Goal: Information Seeking & Learning: Learn about a topic

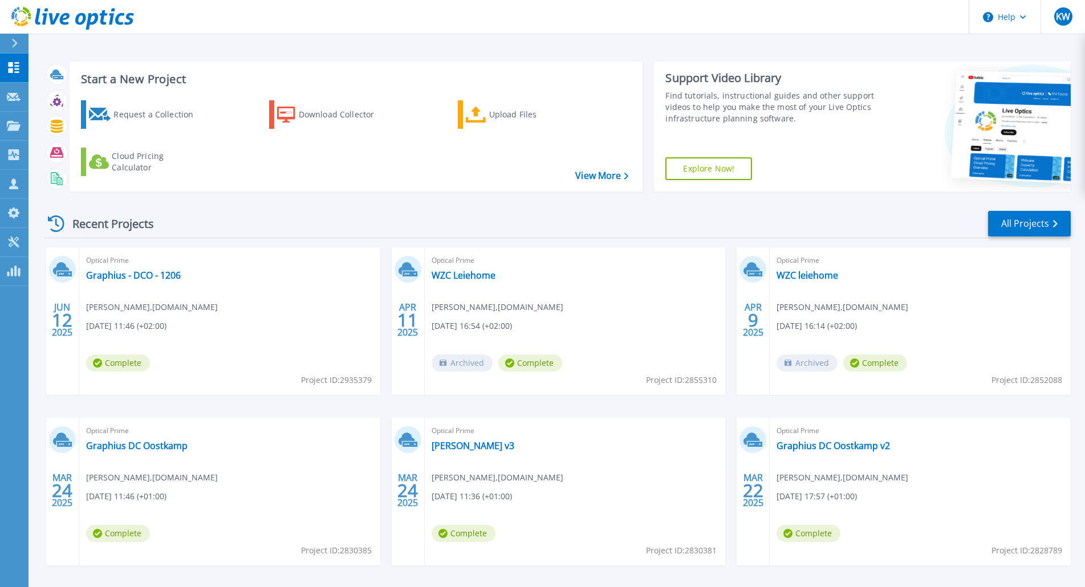
click at [133, 284] on div "Optical Prime Graphius - DCO - 1206 Kris Walraeven , incrius.be 06/12/2025, 11:…" at bounding box center [229, 322] width 301 height 148
click at [143, 278] on link "Graphius - DCO - 1206" at bounding box center [133, 275] width 95 height 11
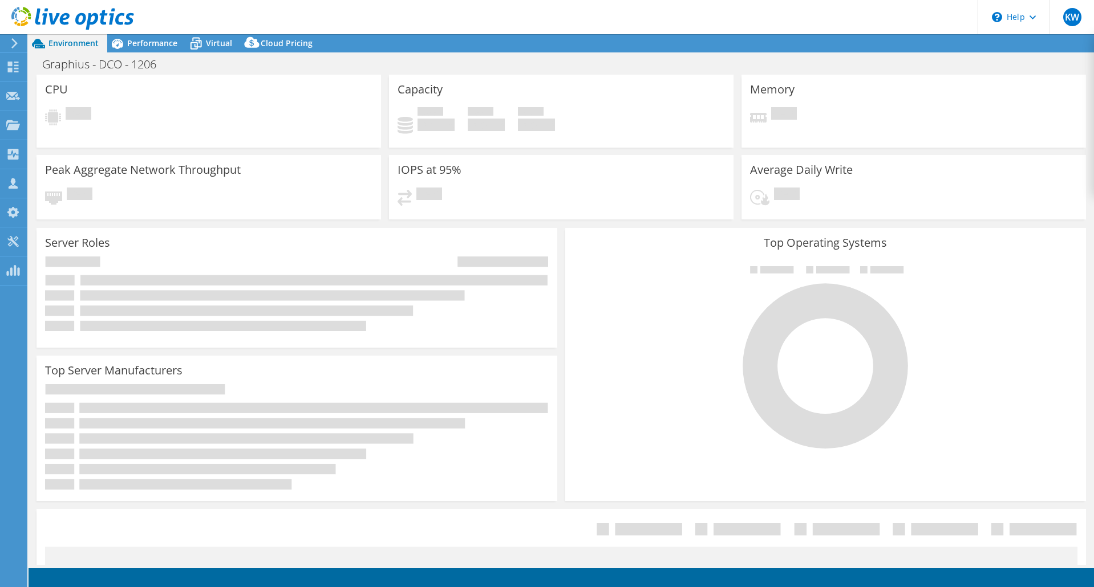
select select "EUFrankfurt"
select select "EUR"
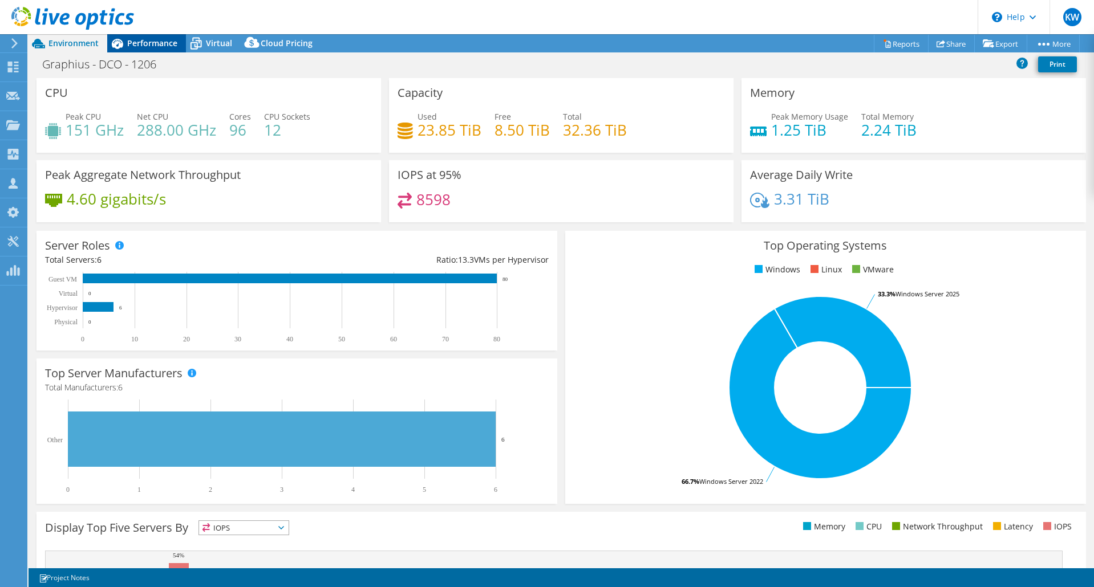
click at [147, 49] on div "Performance" at bounding box center [146, 43] width 79 height 18
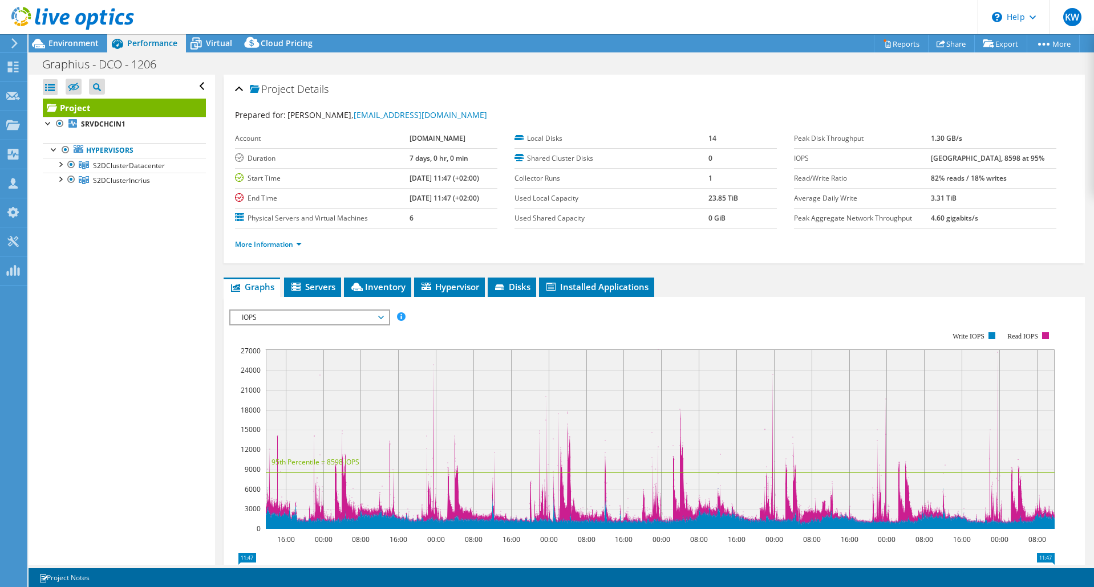
click at [999, 356] on icon "16:00 00:00 08:00 16:00 00:00 08:00 16:00 00:00 08:00 16:00 00:00 08:00 16:00 0…" at bounding box center [646, 431] width 834 height 228
